Goal: Information Seeking & Learning: Learn about a topic

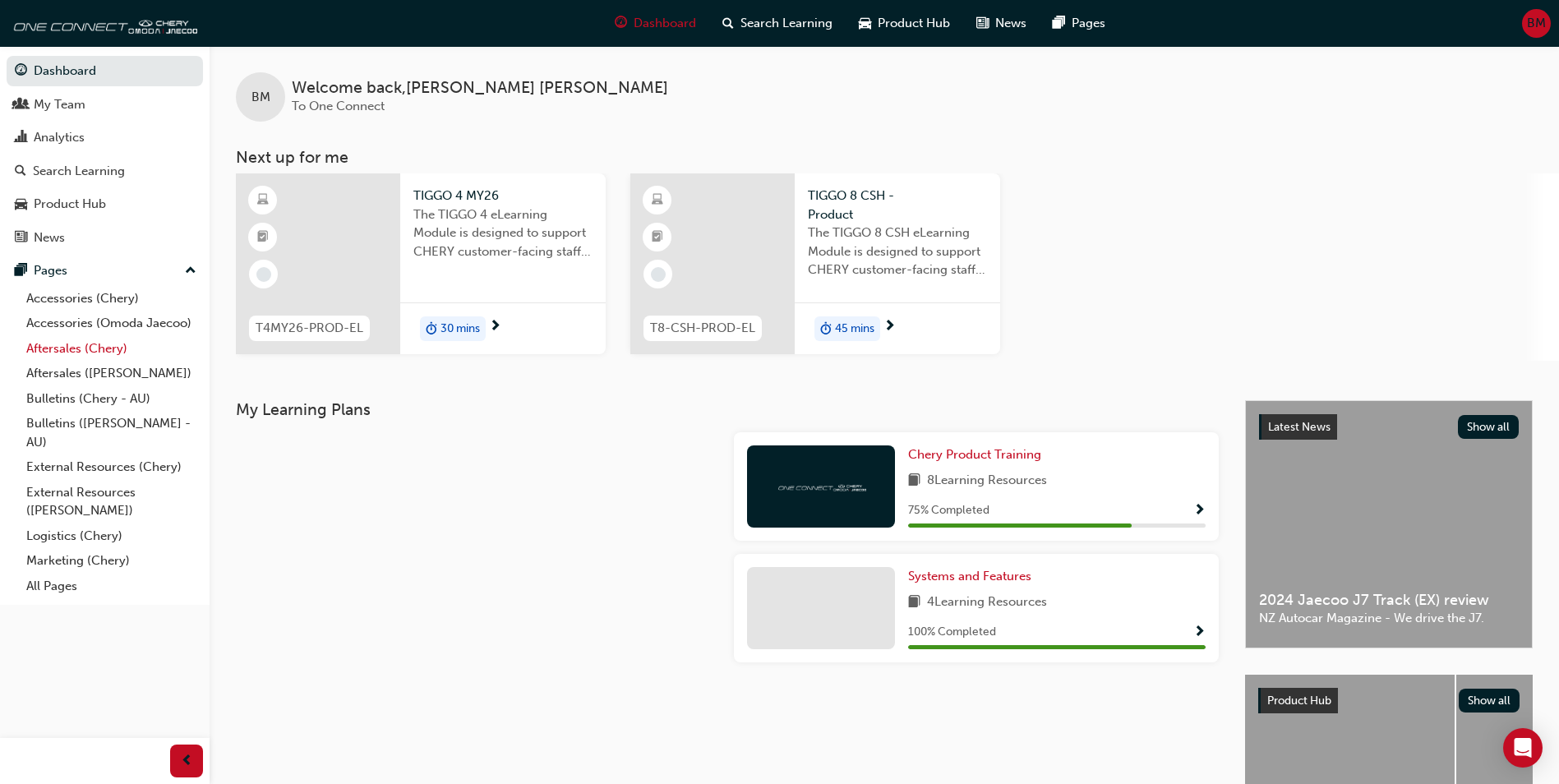
click at [89, 350] on link "Aftersales (Chery)" at bounding box center [111, 349] width 183 height 25
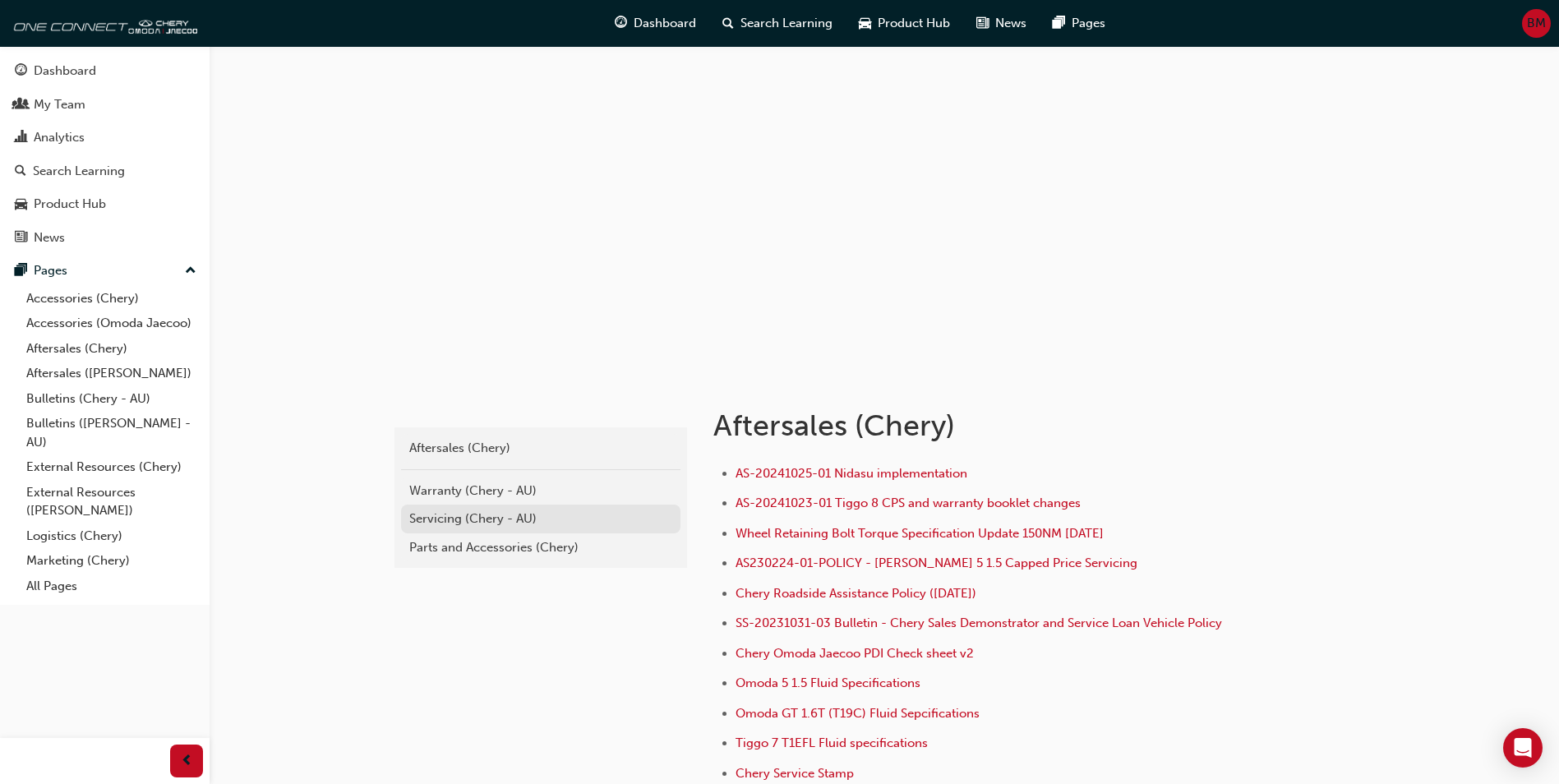
click at [487, 521] on div "Servicing (Chery - AU)" at bounding box center [541, 519] width 263 height 19
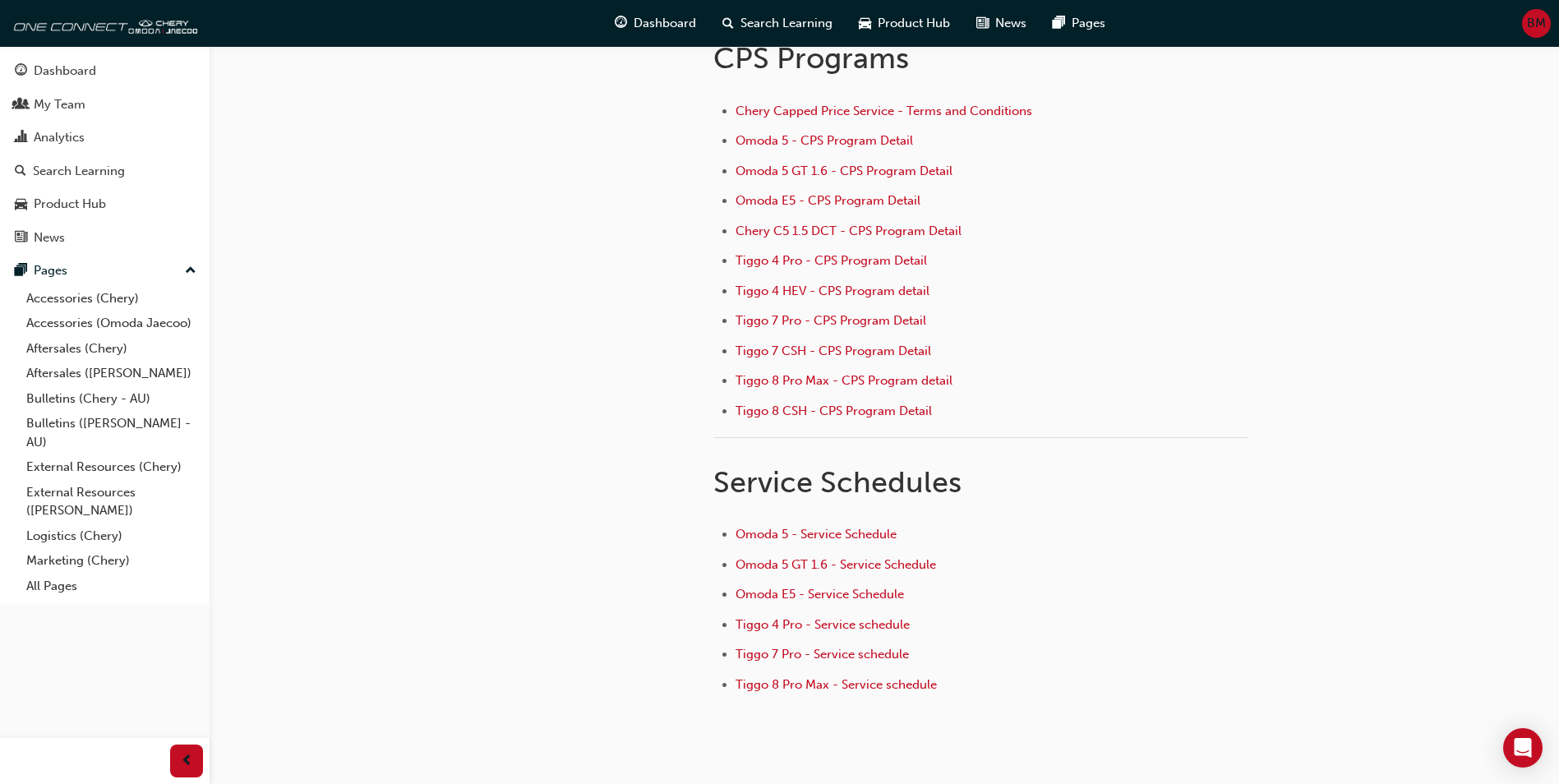
scroll to position [165, 0]
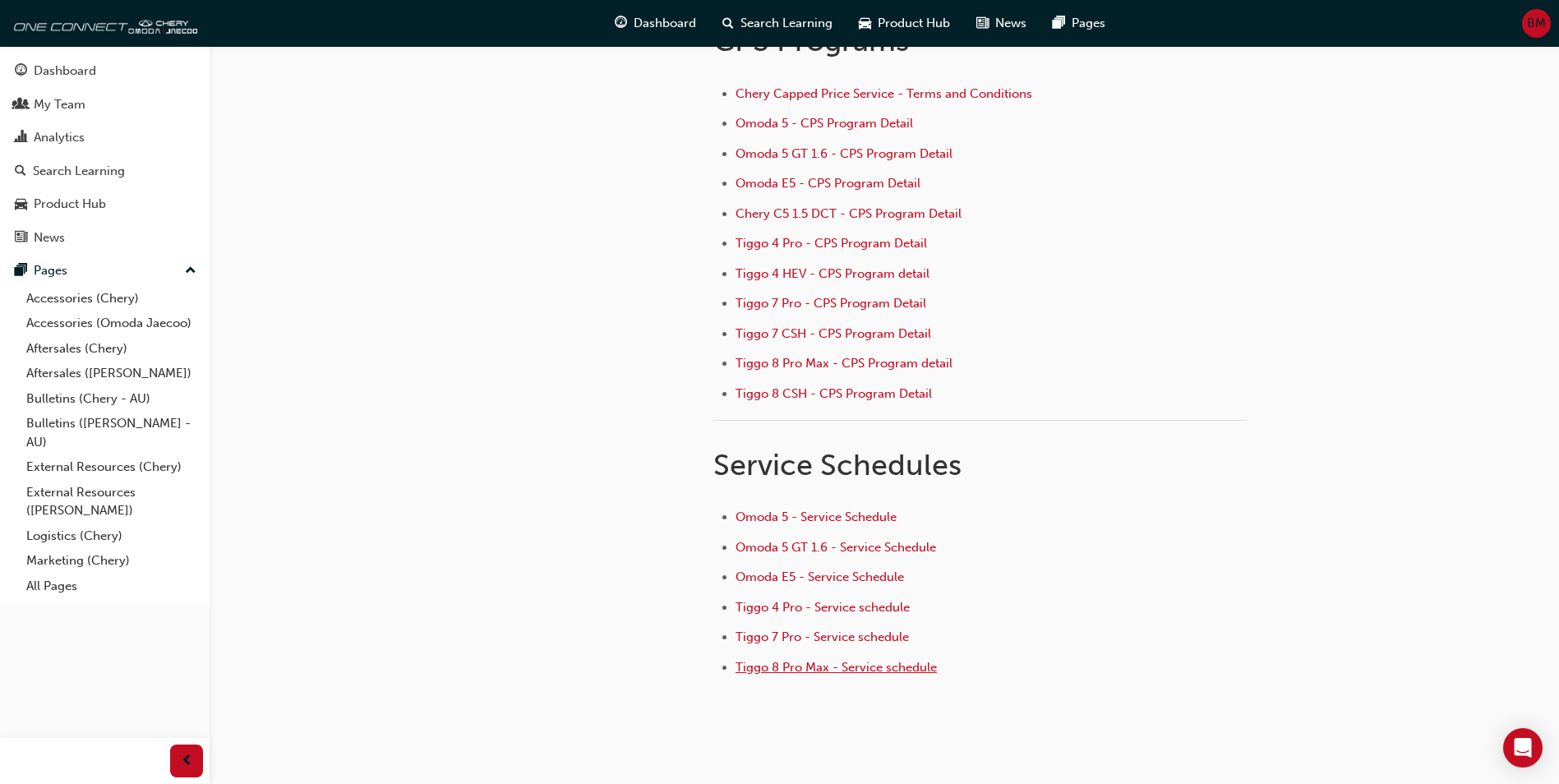
click at [831, 663] on span "Tiggo 8 Pro Max - Service schedule" at bounding box center [836, 666] width 201 height 14
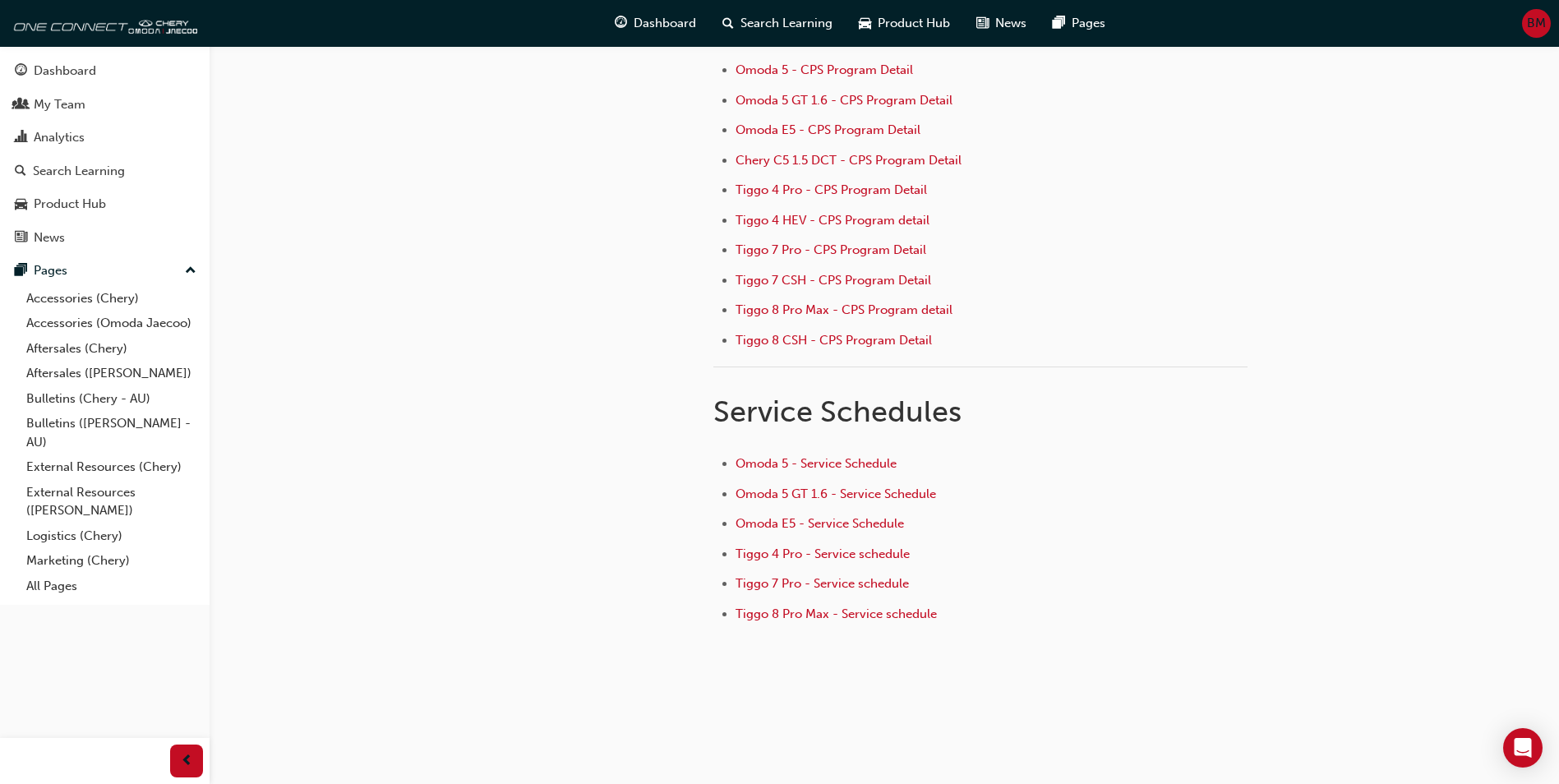
scroll to position [221, 0]
click at [835, 548] on span "Tiggo 4 Pro - Service schedule" at bounding box center [823, 551] width 174 height 14
